Goal: Information Seeking & Learning: Understand process/instructions

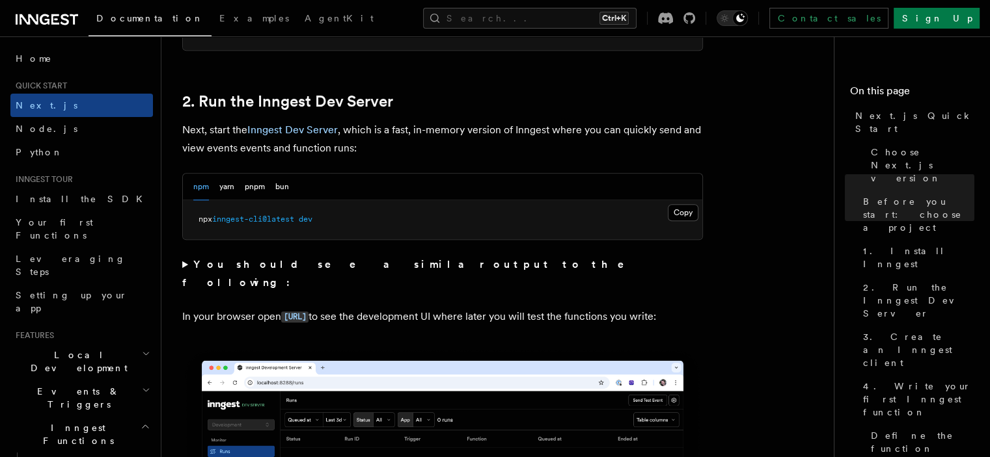
scroll to position [874, 0]
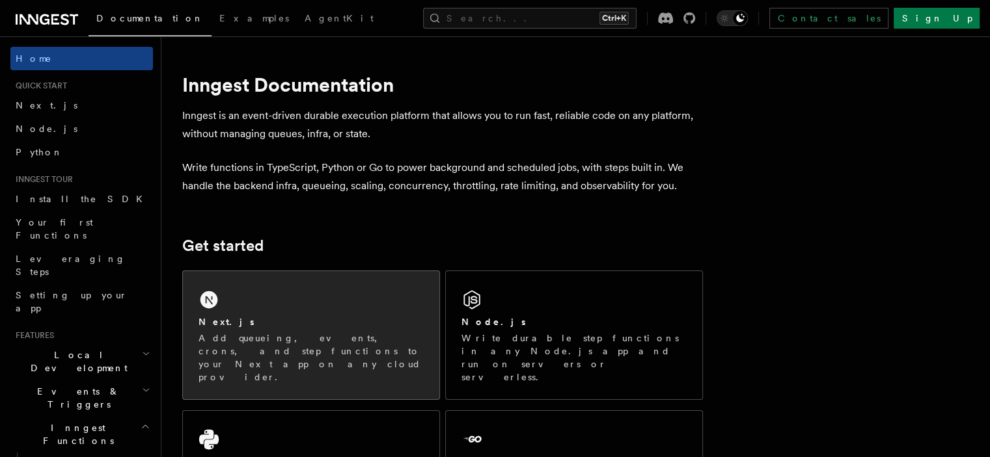
click at [323, 322] on div "Next.js" at bounding box center [310, 323] width 225 height 14
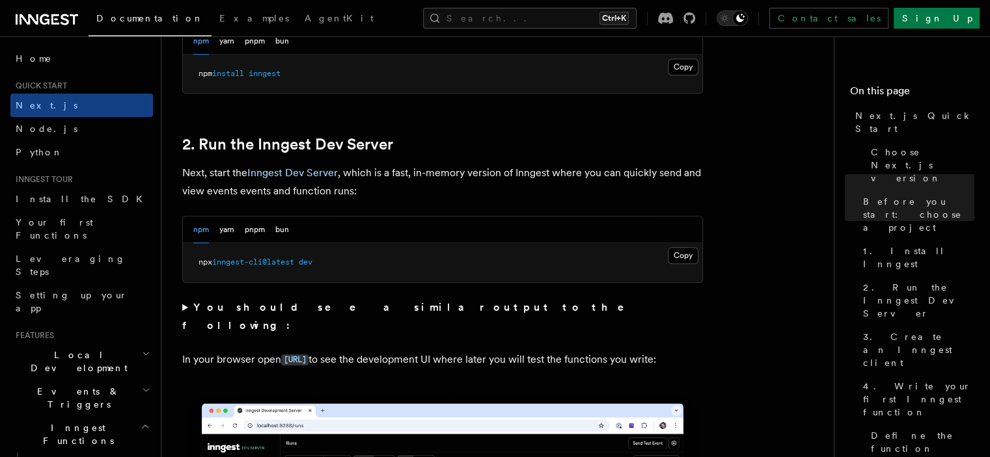
scroll to position [833, 0]
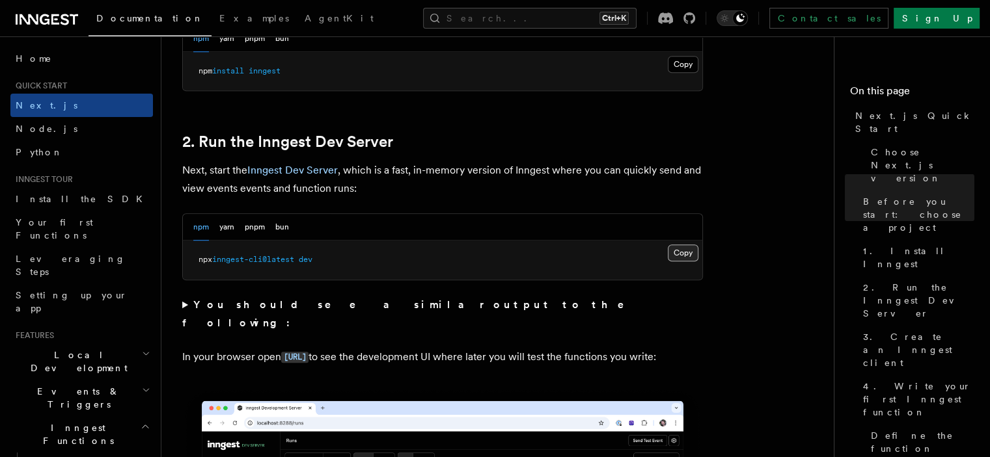
click at [681, 251] on button "Copy Copied" at bounding box center [682, 253] width 31 height 17
